Goal: Browse casually: Explore the website without a specific task or goal

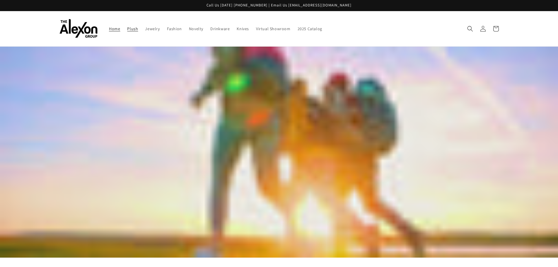
click at [136, 29] on span "Plush" at bounding box center [132, 28] width 11 height 5
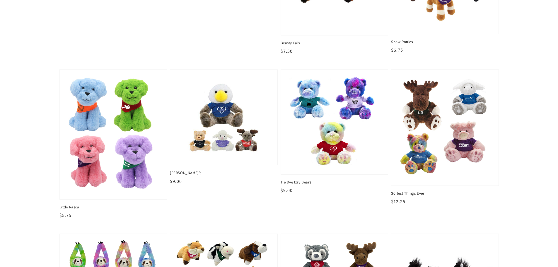
scroll to position [527, 0]
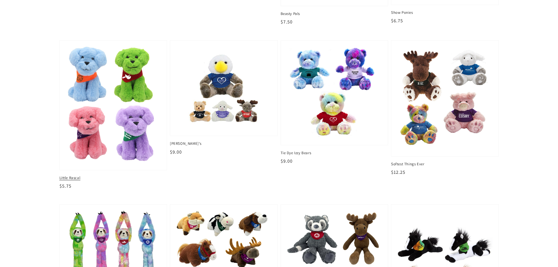
click at [104, 134] on img at bounding box center [113, 104] width 98 height 121
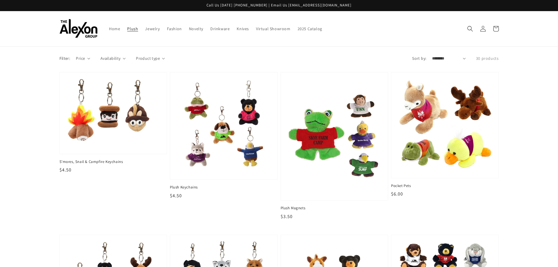
scroll to position [527, 0]
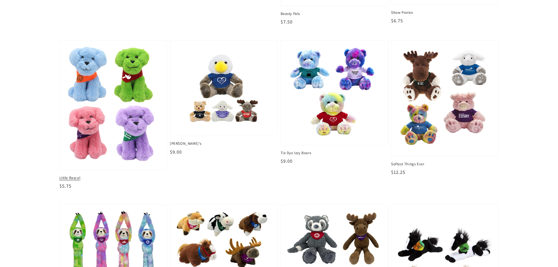
click at [104, 129] on img at bounding box center [113, 104] width 98 height 121
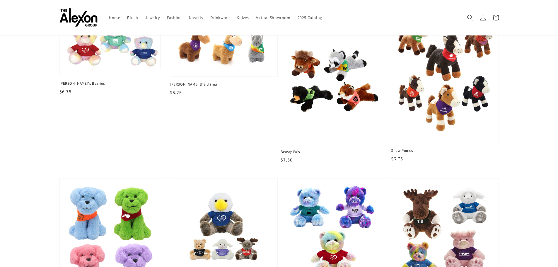
scroll to position [380, 0]
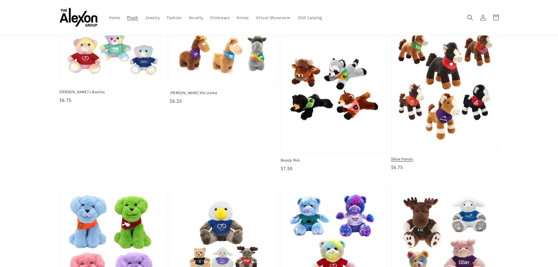
click at [430, 121] on img at bounding box center [444, 88] width 98 height 118
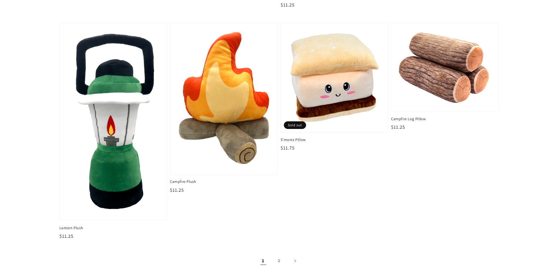
scroll to position [937, 0]
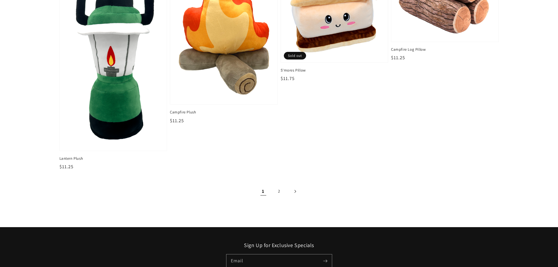
click at [296, 192] on icon "Next page" at bounding box center [295, 191] width 2 height 3
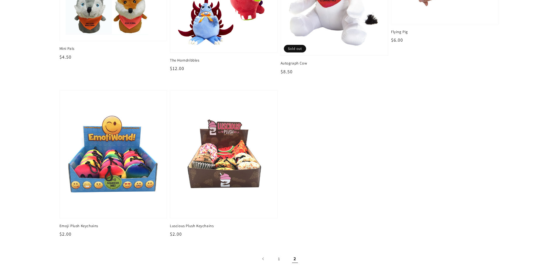
scroll to position [146, 0]
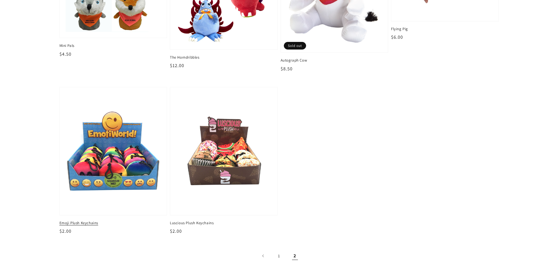
click at [114, 178] on img at bounding box center [113, 150] width 98 height 119
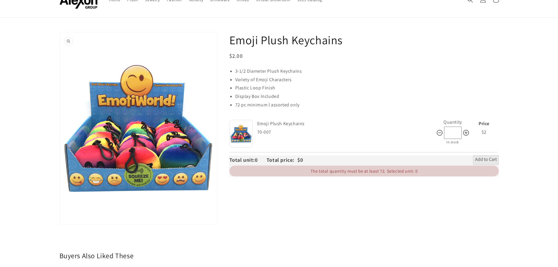
scroll to position [29, 0]
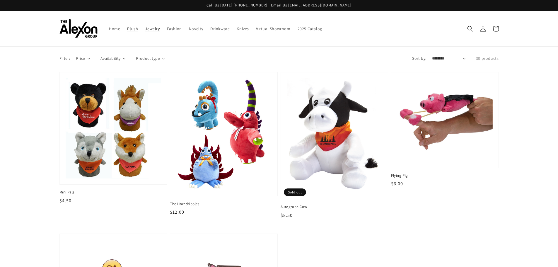
click at [147, 28] on span "Jewelry" at bounding box center [152, 28] width 15 height 5
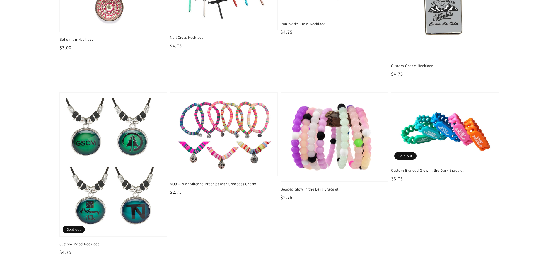
scroll to position [878, 0]
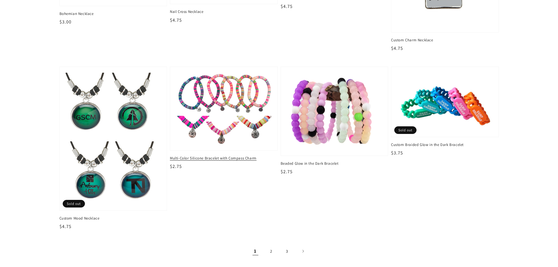
click at [231, 136] on img at bounding box center [223, 108] width 98 height 74
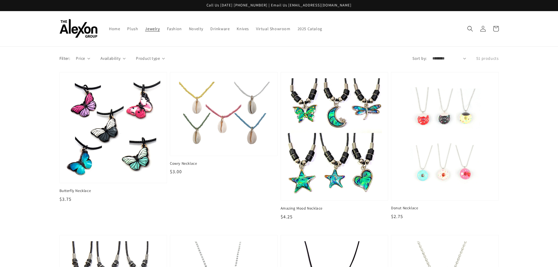
scroll to position [878, 0]
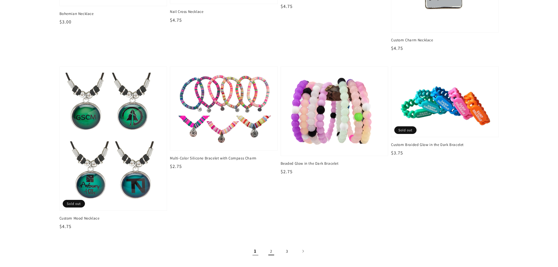
click at [274, 251] on link "2" at bounding box center [271, 250] width 13 height 13
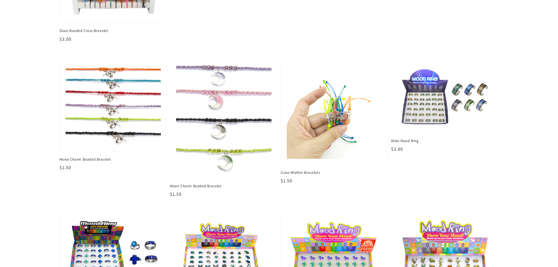
scroll to position [878, 0]
click at [319, 115] on img at bounding box center [334, 111] width 98 height 98
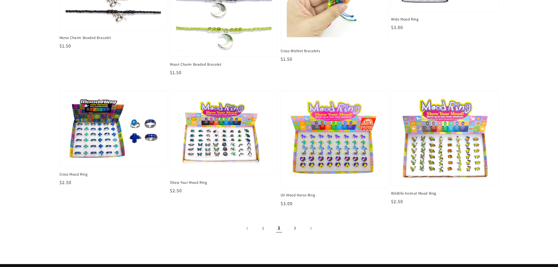
scroll to position [1024, 0]
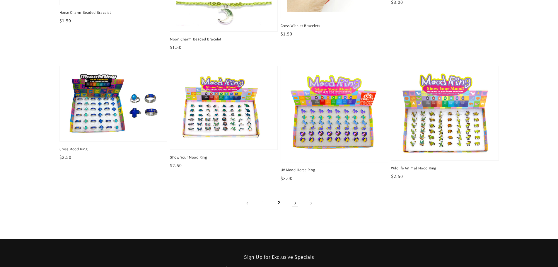
click at [296, 205] on link "3" at bounding box center [294, 202] width 13 height 13
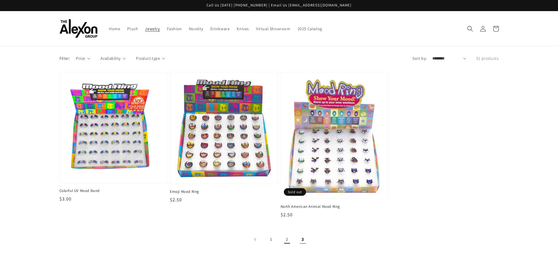
click at [286, 237] on link "2" at bounding box center [286, 239] width 13 height 13
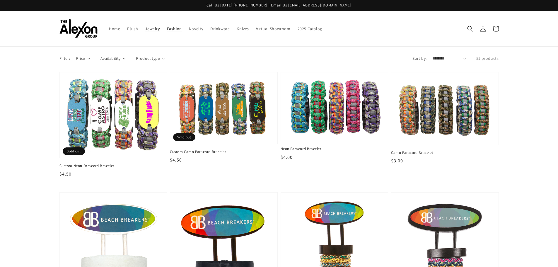
click at [170, 29] on span "Fashion" at bounding box center [174, 28] width 15 height 5
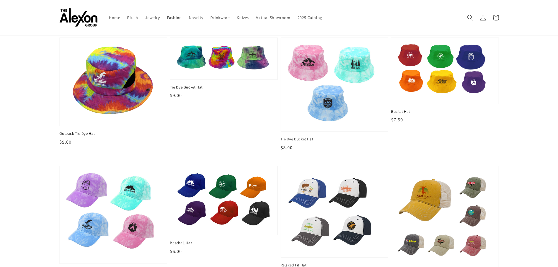
scroll to position [585, 0]
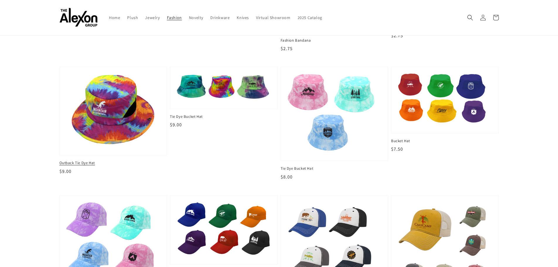
click at [134, 125] on img at bounding box center [113, 111] width 98 height 78
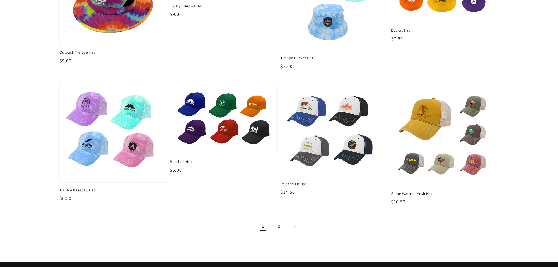
scroll to position [702, 0]
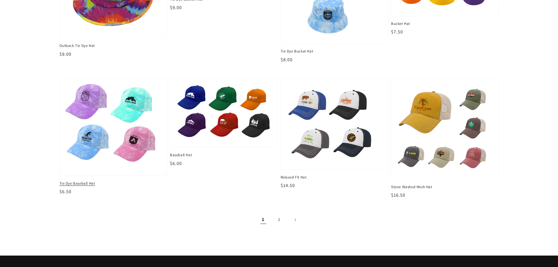
click at [98, 137] on img at bounding box center [113, 127] width 98 height 88
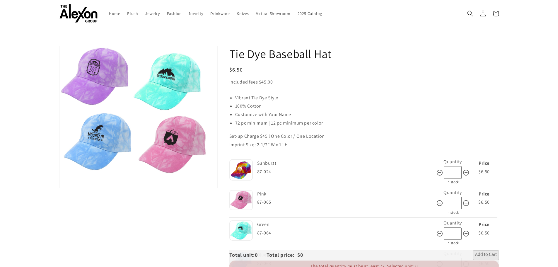
scroll to position [29, 0]
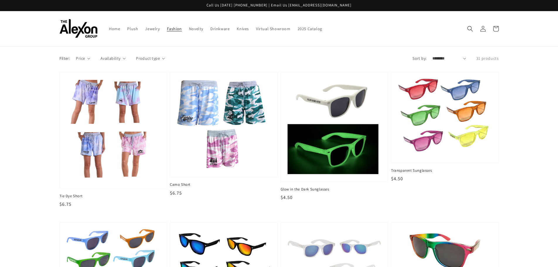
scroll to position [702, 0]
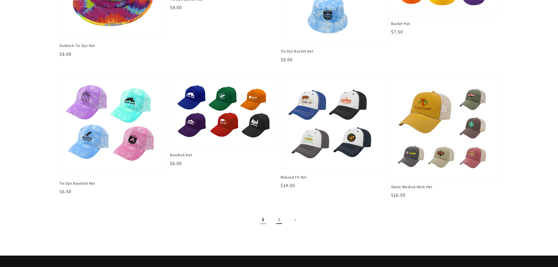
click at [279, 219] on link "2" at bounding box center [278, 219] width 13 height 13
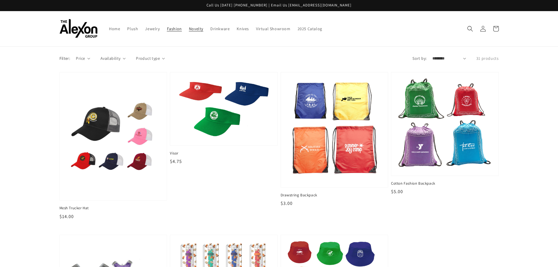
click at [193, 29] on span "Novelty" at bounding box center [196, 28] width 14 height 5
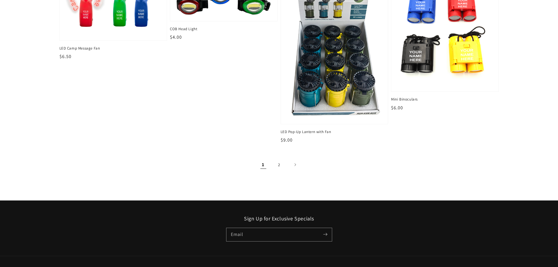
scroll to position [878, 0]
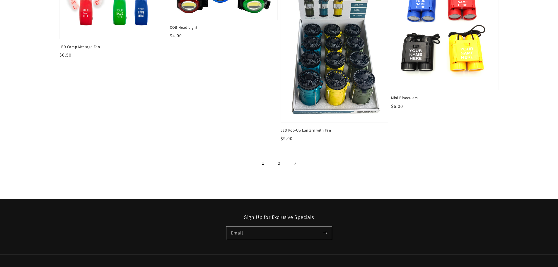
click at [279, 163] on link "2" at bounding box center [278, 163] width 13 height 13
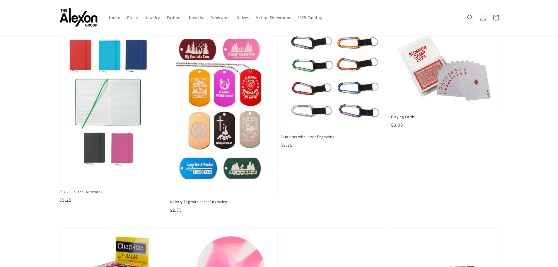
scroll to position [176, 0]
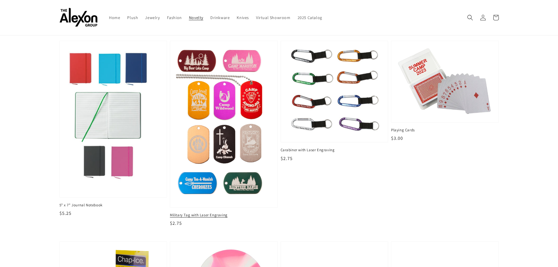
click at [204, 113] on img at bounding box center [223, 123] width 98 height 159
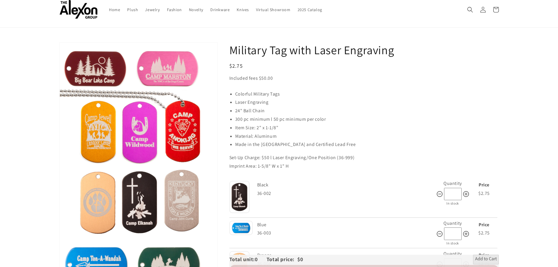
scroll to position [29, 0]
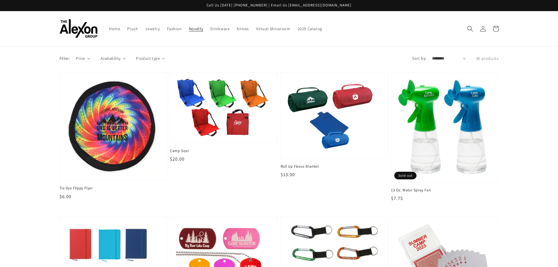
scroll to position [176, 0]
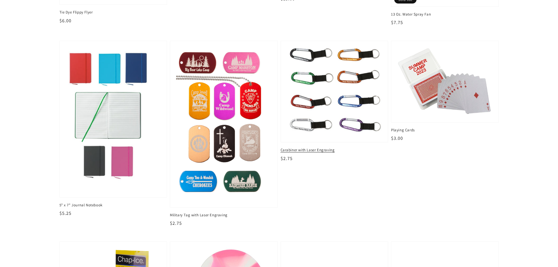
click at [317, 82] on img at bounding box center [334, 91] width 98 height 92
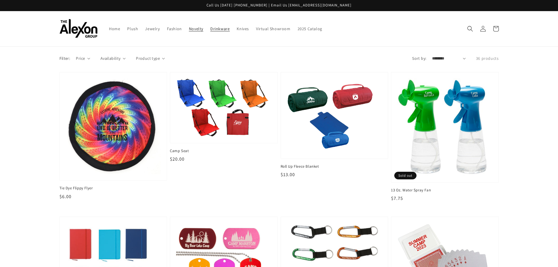
click at [217, 29] on span "Drinkware" at bounding box center [219, 28] width 19 height 5
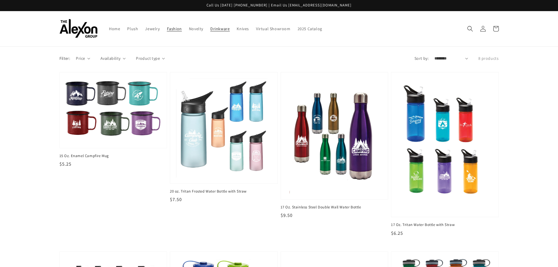
click at [171, 29] on span "Fashion" at bounding box center [174, 28] width 15 height 5
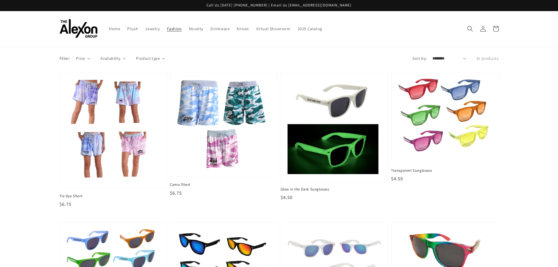
click at [155, 29] on span "Jewelry" at bounding box center [152, 28] width 15 height 5
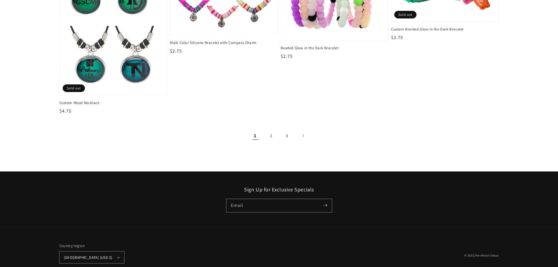
scroll to position [995, 0]
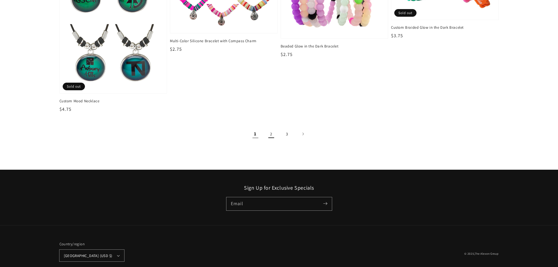
click at [272, 135] on link "2" at bounding box center [271, 133] width 13 height 13
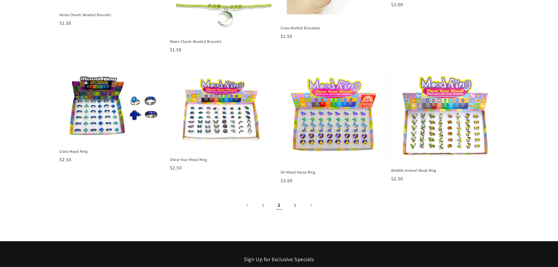
scroll to position [1024, 0]
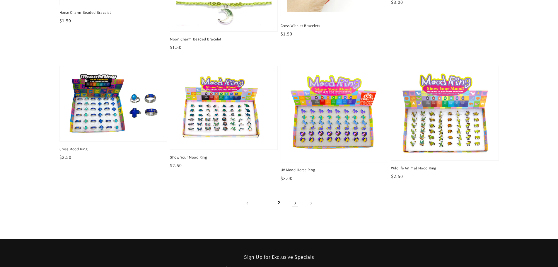
click at [294, 200] on link "3" at bounding box center [294, 202] width 13 height 13
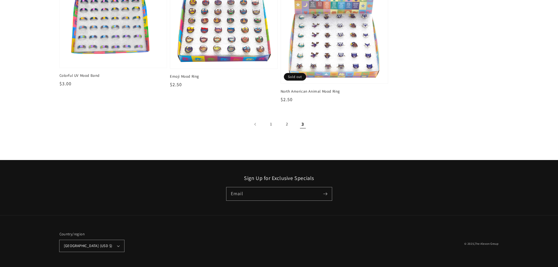
scroll to position [116, 0]
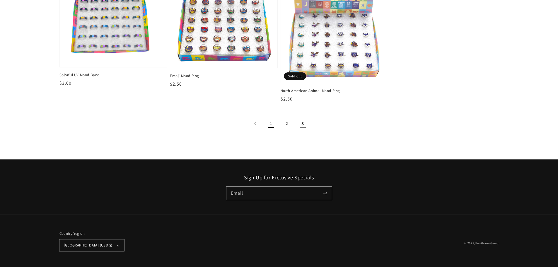
click at [269, 127] on link "1" at bounding box center [271, 123] width 13 height 13
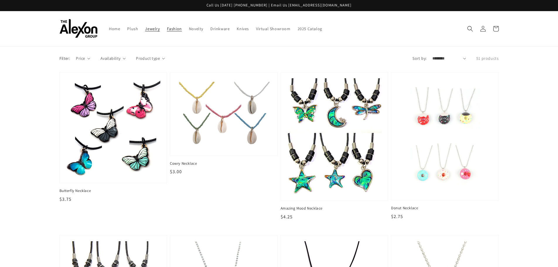
click at [169, 29] on span "Fashion" at bounding box center [174, 28] width 15 height 5
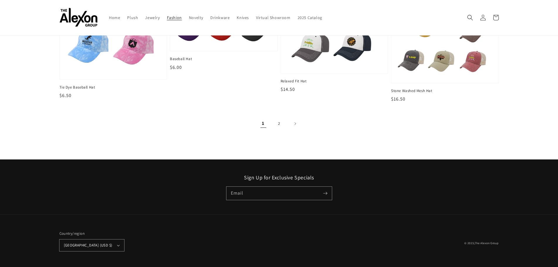
scroll to position [769, 0]
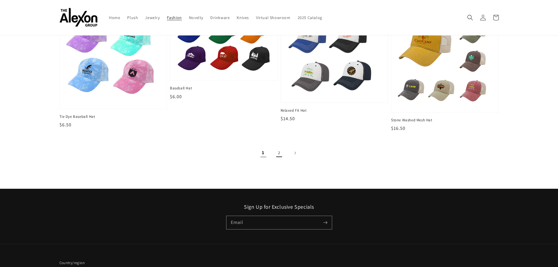
click at [281, 153] on link "2" at bounding box center [278, 152] width 13 height 13
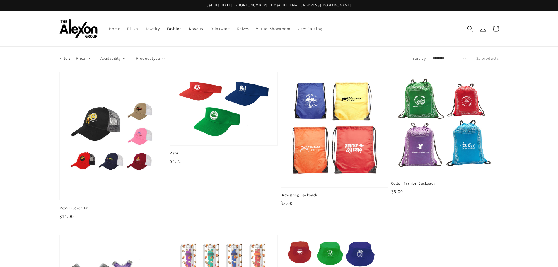
click at [195, 30] on span "Novelty" at bounding box center [196, 28] width 14 height 5
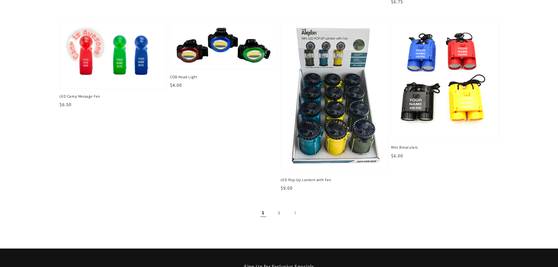
scroll to position [830, 0]
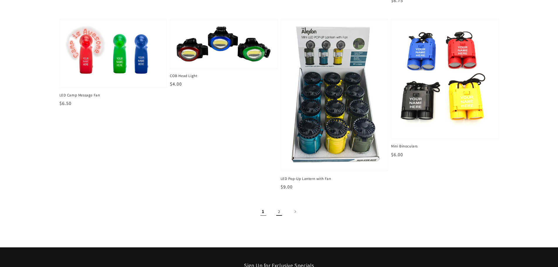
click at [278, 213] on link "2" at bounding box center [278, 211] width 13 height 13
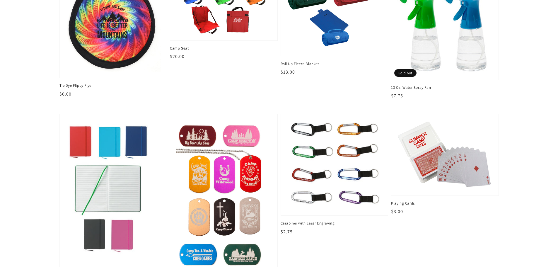
scroll to position [117, 0]
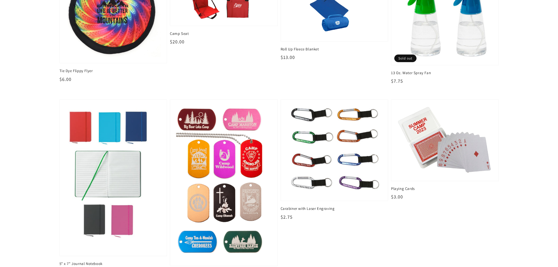
click at [241, 170] on img at bounding box center [223, 182] width 98 height 159
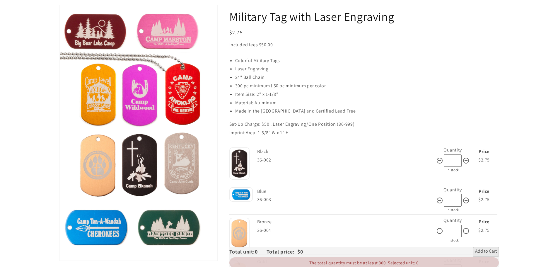
scroll to position [59, 0]
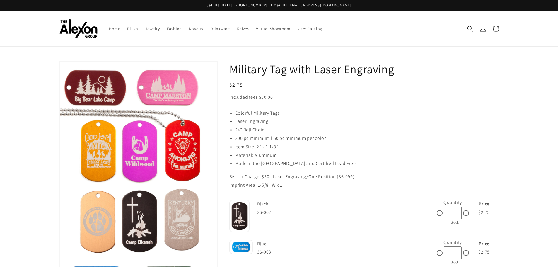
scroll to position [59, 0]
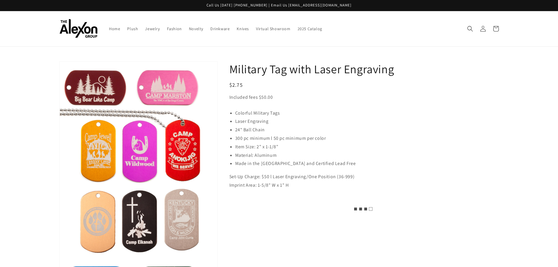
scroll to position [59, 0]
